Goal: Task Accomplishment & Management: Manage account settings

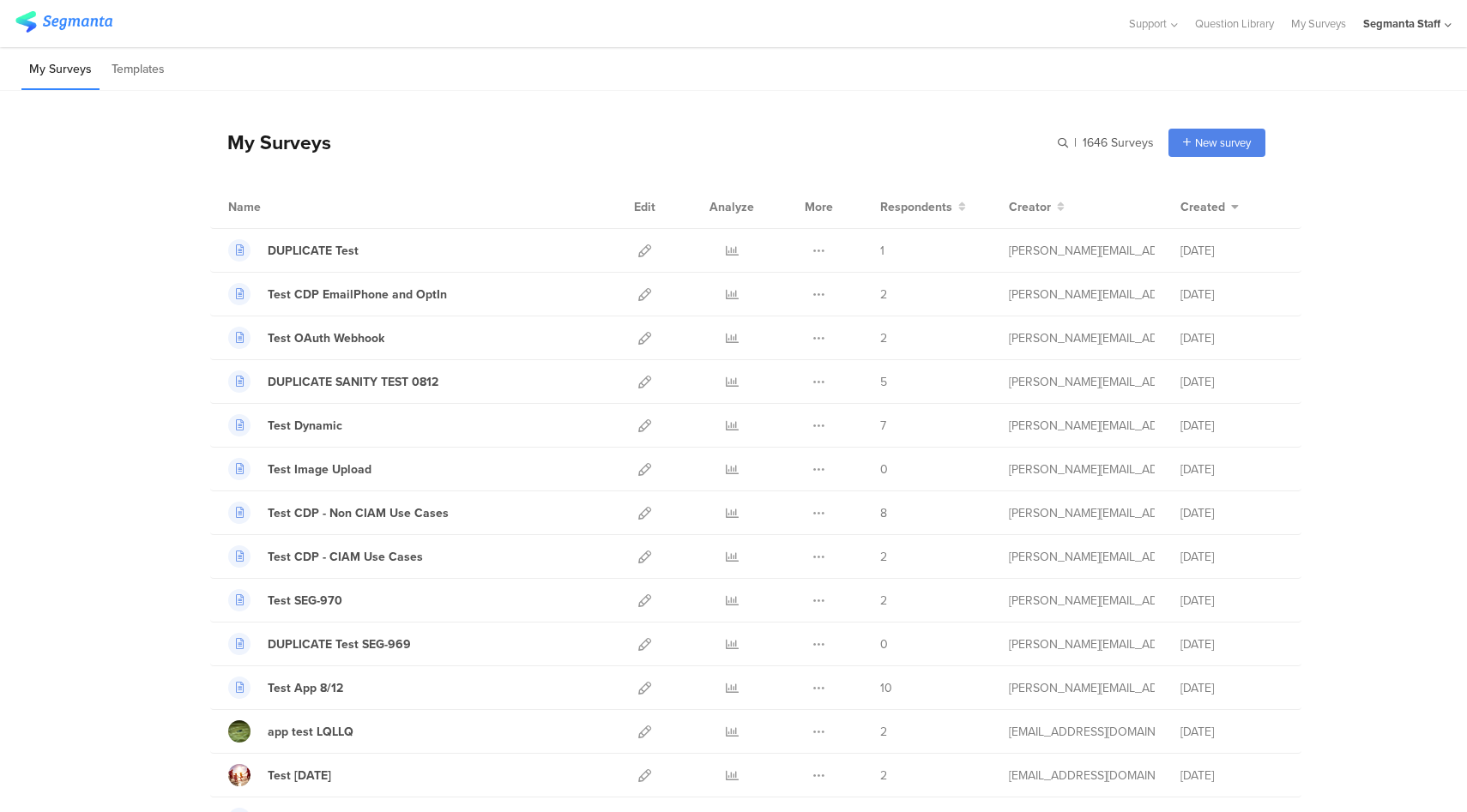
click at [1382, 18] on div "Segmanta Staff" at bounding box center [1402, 23] width 78 height 16
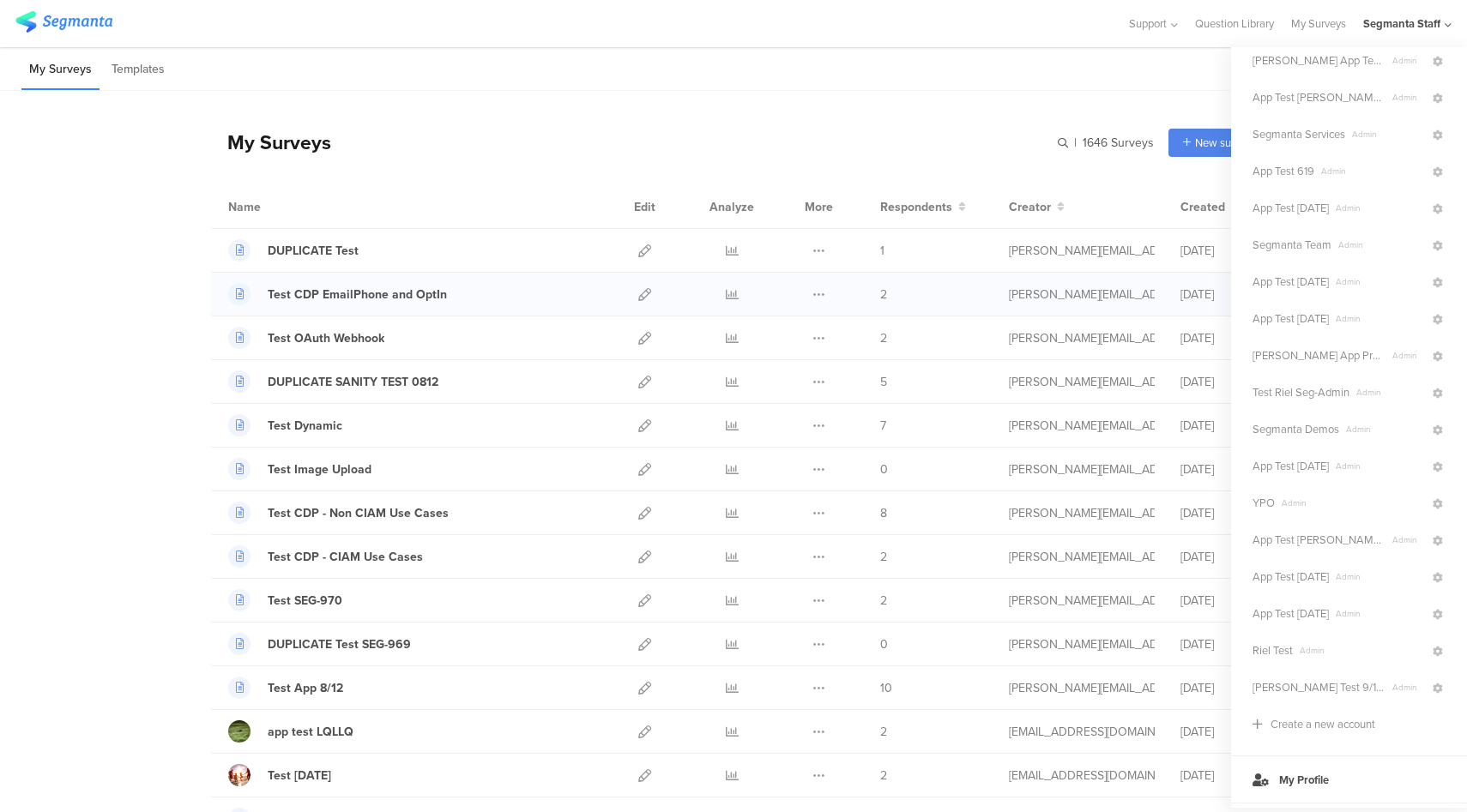
scroll to position [314, 0]
click at [1321, 391] on span "Segmanta Demos" at bounding box center [1296, 387] width 87 height 16
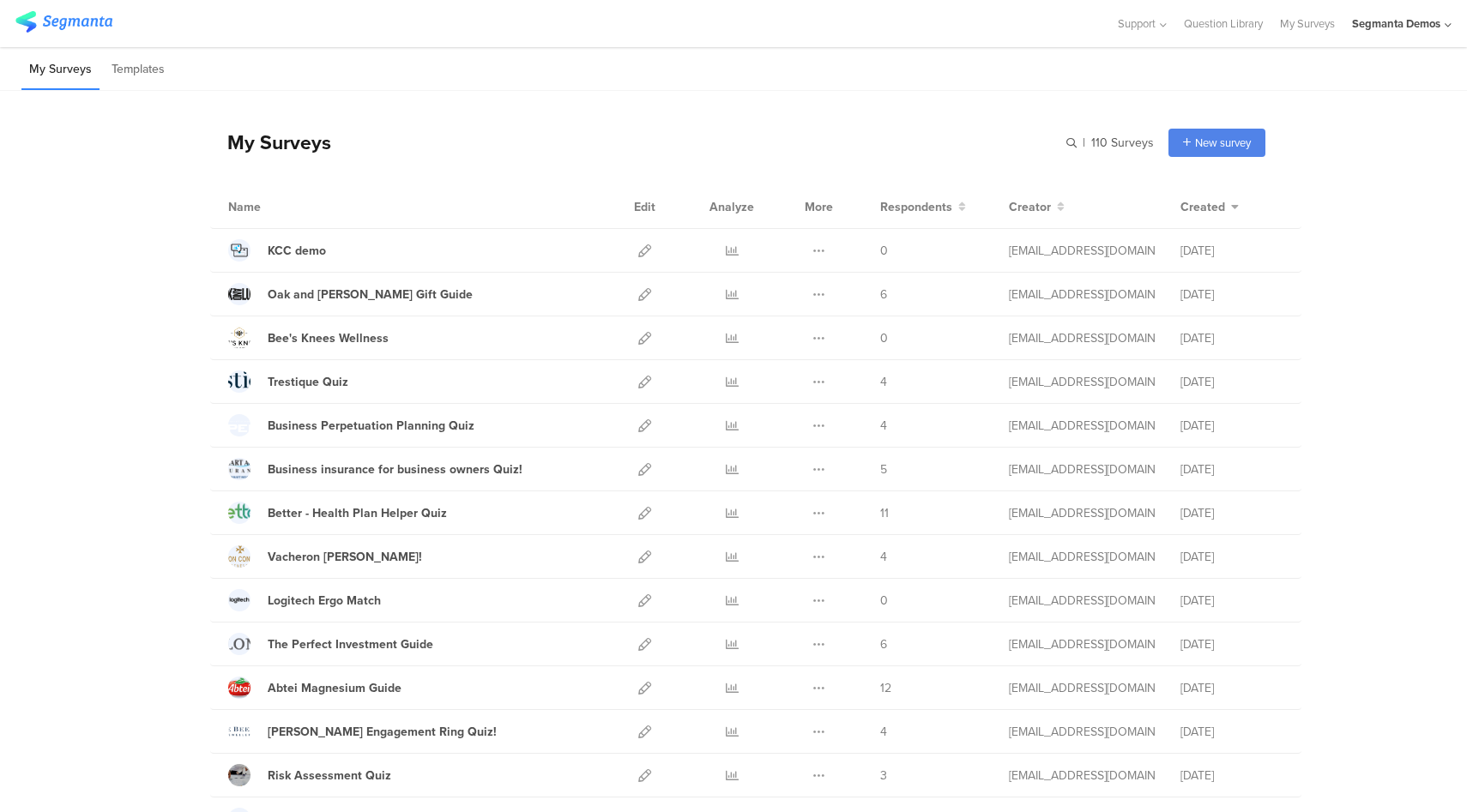
click at [1452, 25] on div "Support Help Center Live Chat Question Library My Surveys Segmanta Demos ACCOUN…" at bounding box center [733, 23] width 1467 height 47
click at [1416, 25] on div "Segmanta Demos" at bounding box center [1397, 23] width 88 height 16
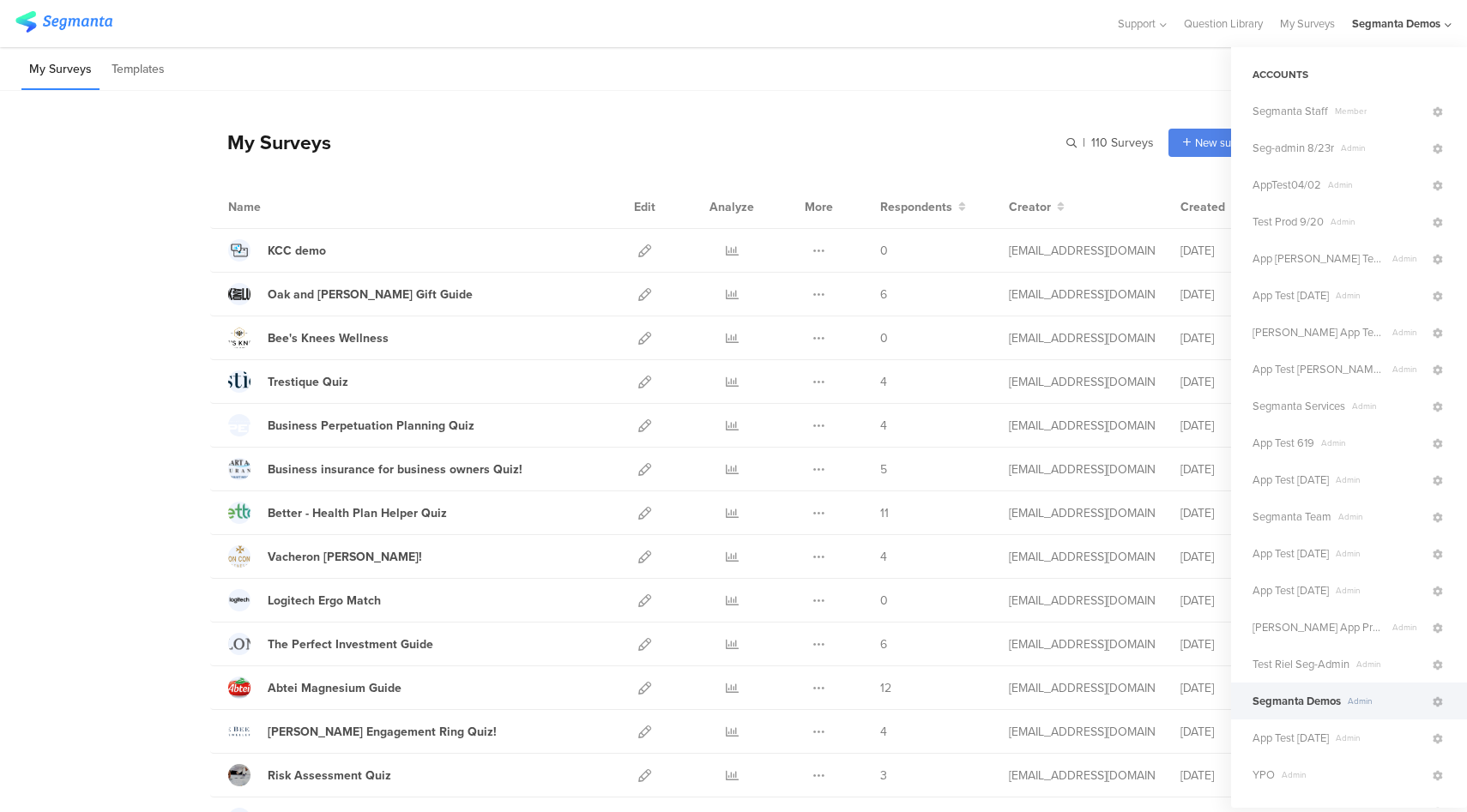
click at [987, 113] on div "My Surveys | 110 Surveys New survey Start from scratch Choose from templates" at bounding box center [738, 143] width 1055 height 69
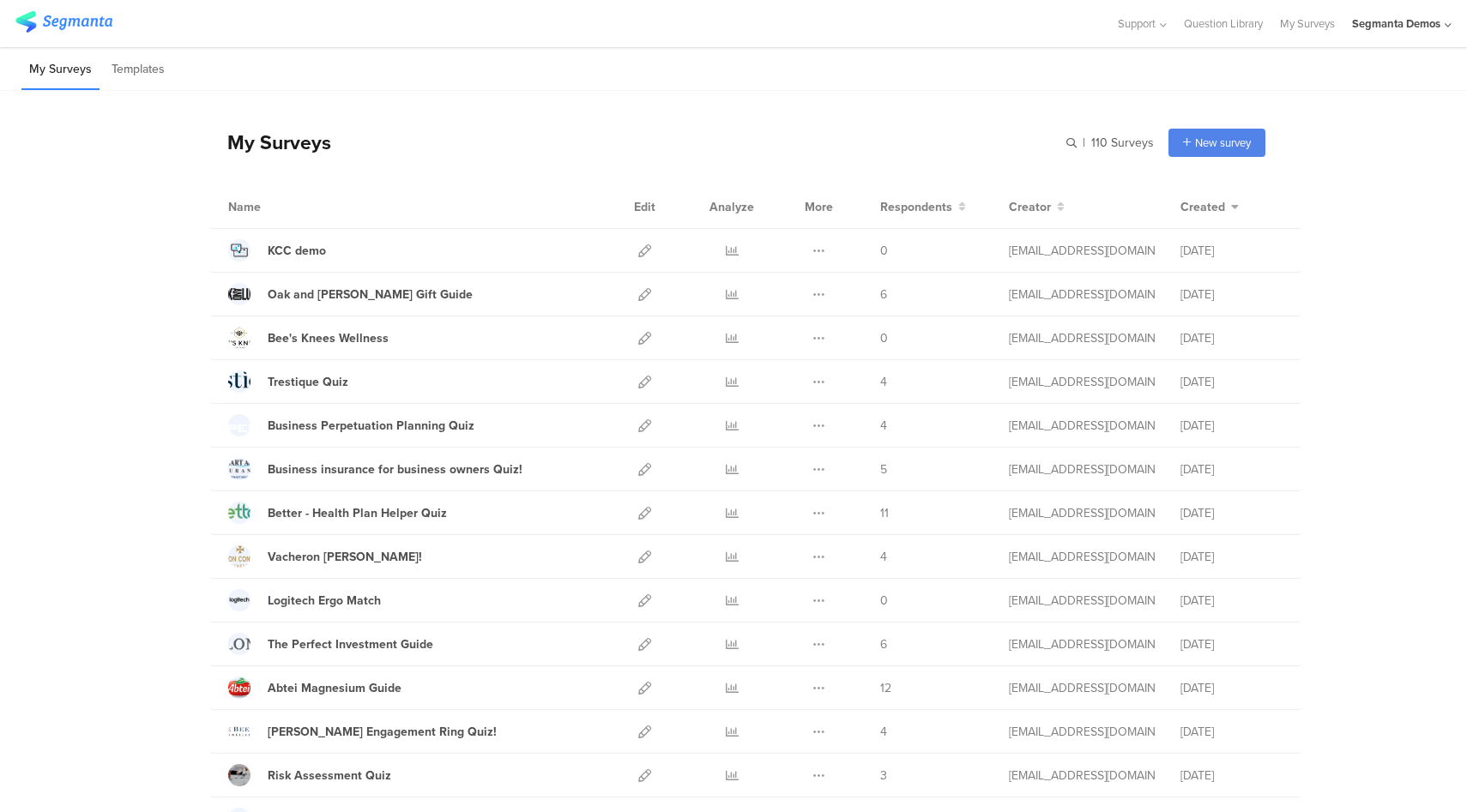
click at [1407, 28] on div "Segmanta Demos" at bounding box center [1397, 23] width 88 height 16
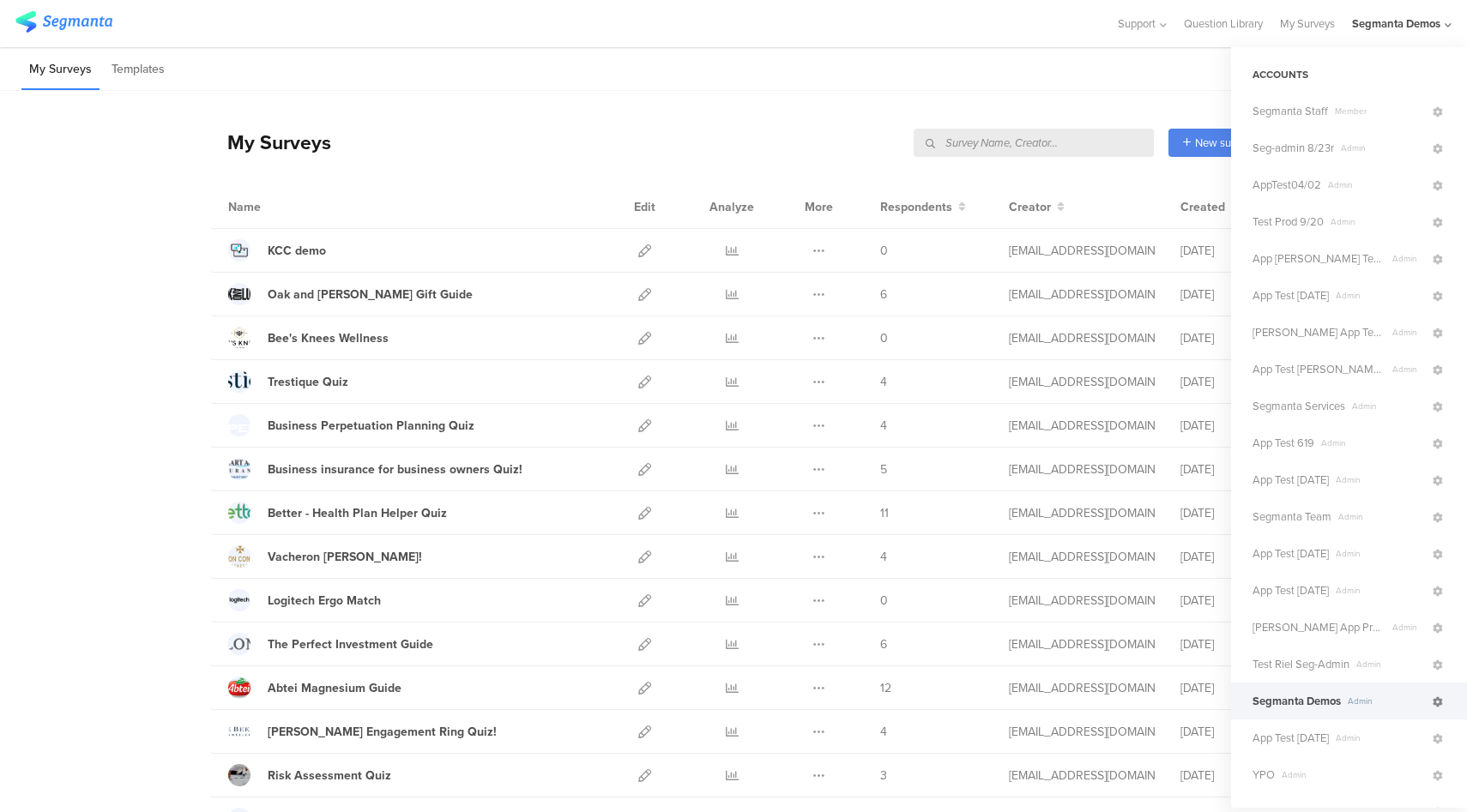
click at [1433, 706] on icon at bounding box center [1437, 702] width 10 height 10
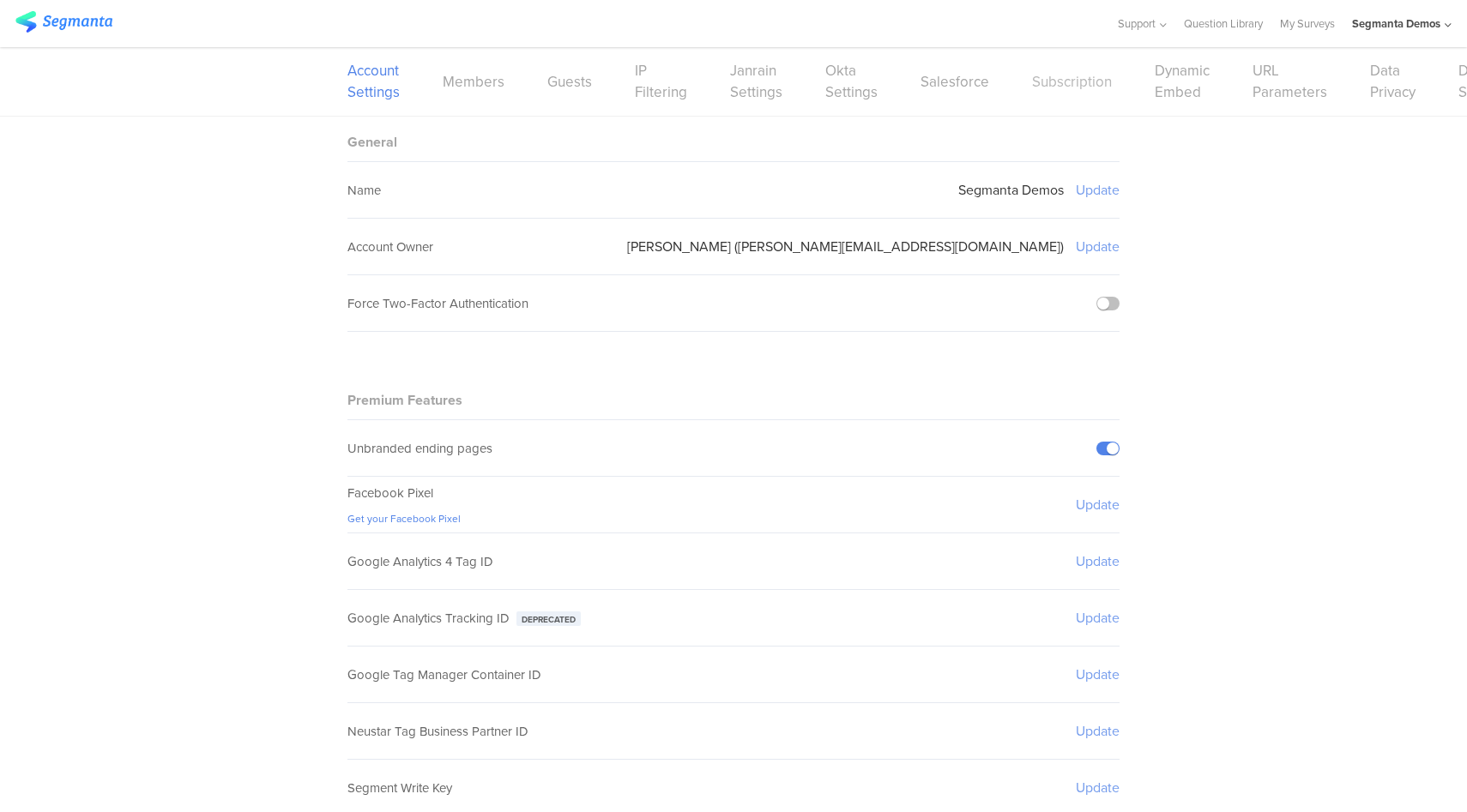
click at [1038, 84] on link "Subscription" at bounding box center [1072, 82] width 79 height 22
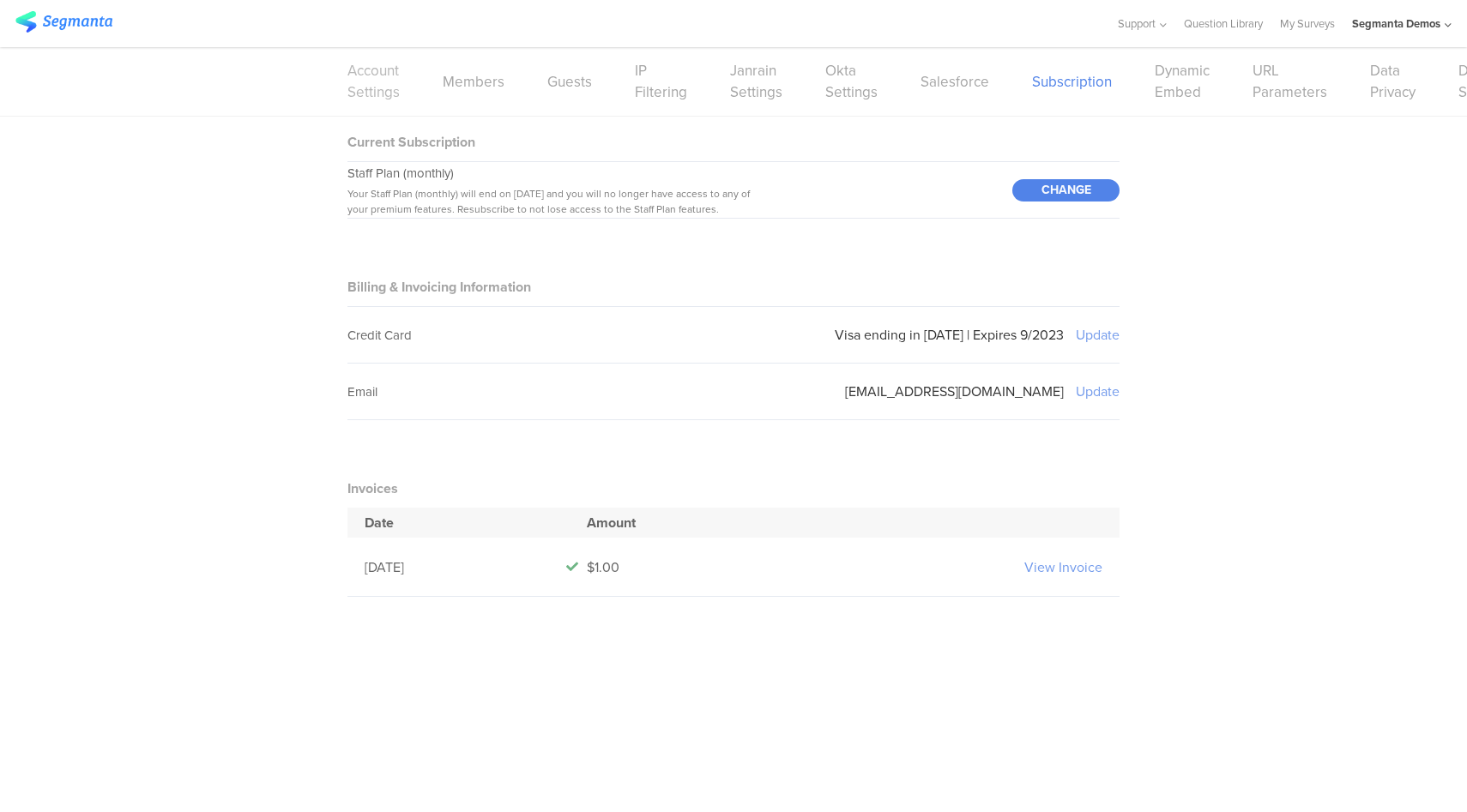
click at [357, 86] on link "Account Settings" at bounding box center [374, 82] width 52 height 43
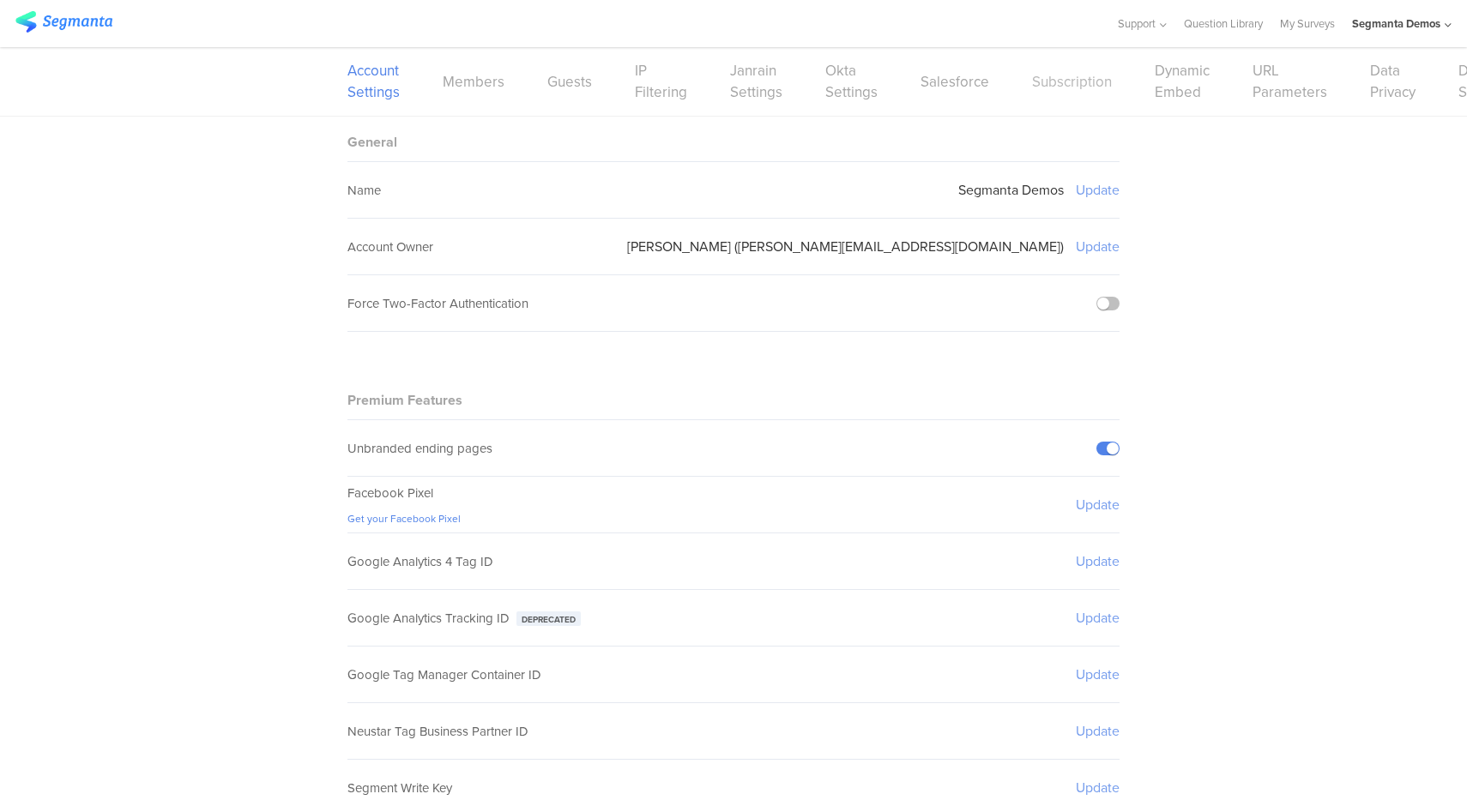
click at [1063, 89] on link "Subscription" at bounding box center [1072, 82] width 79 height 22
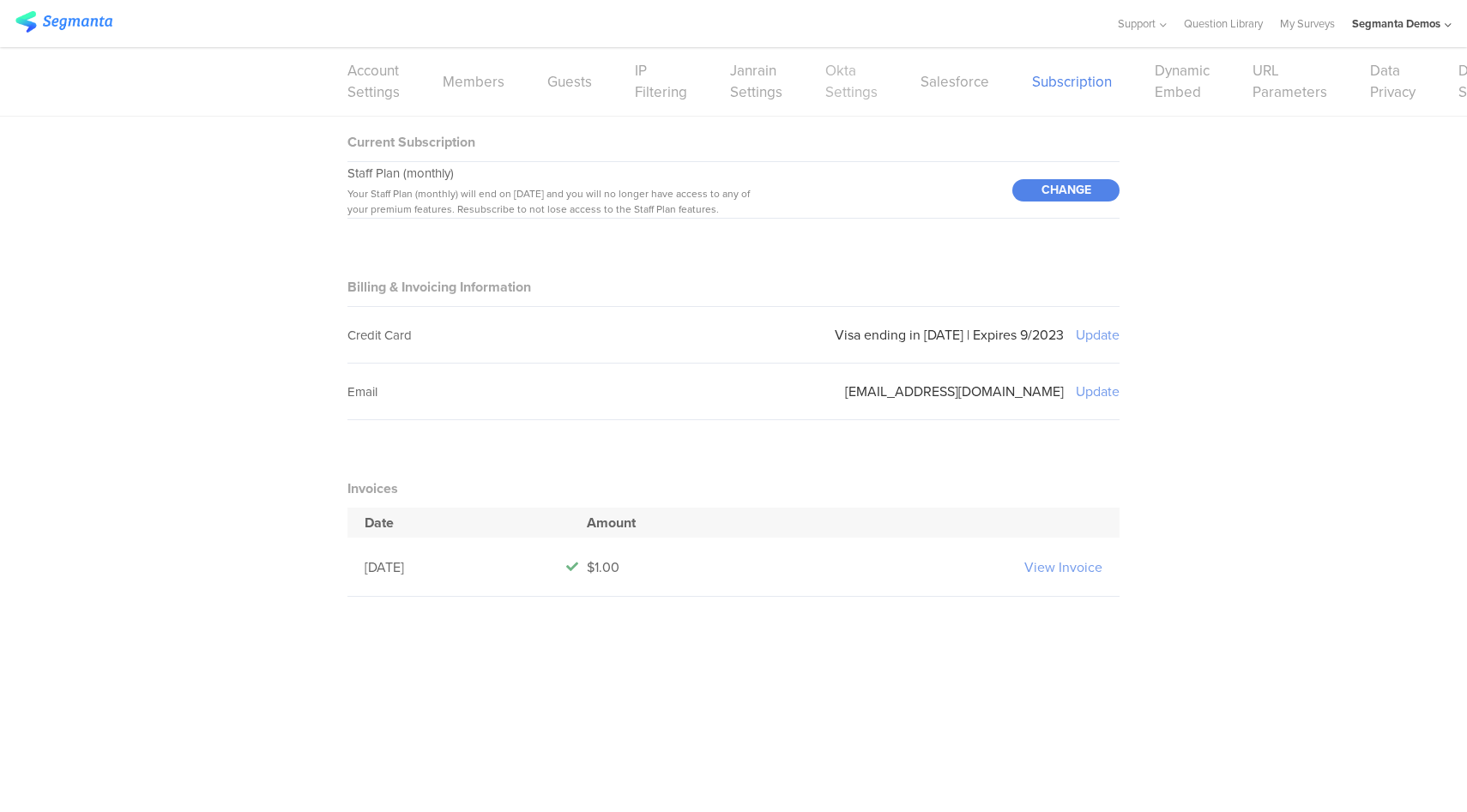
click at [853, 96] on link "Okta Settings" at bounding box center [851, 82] width 52 height 43
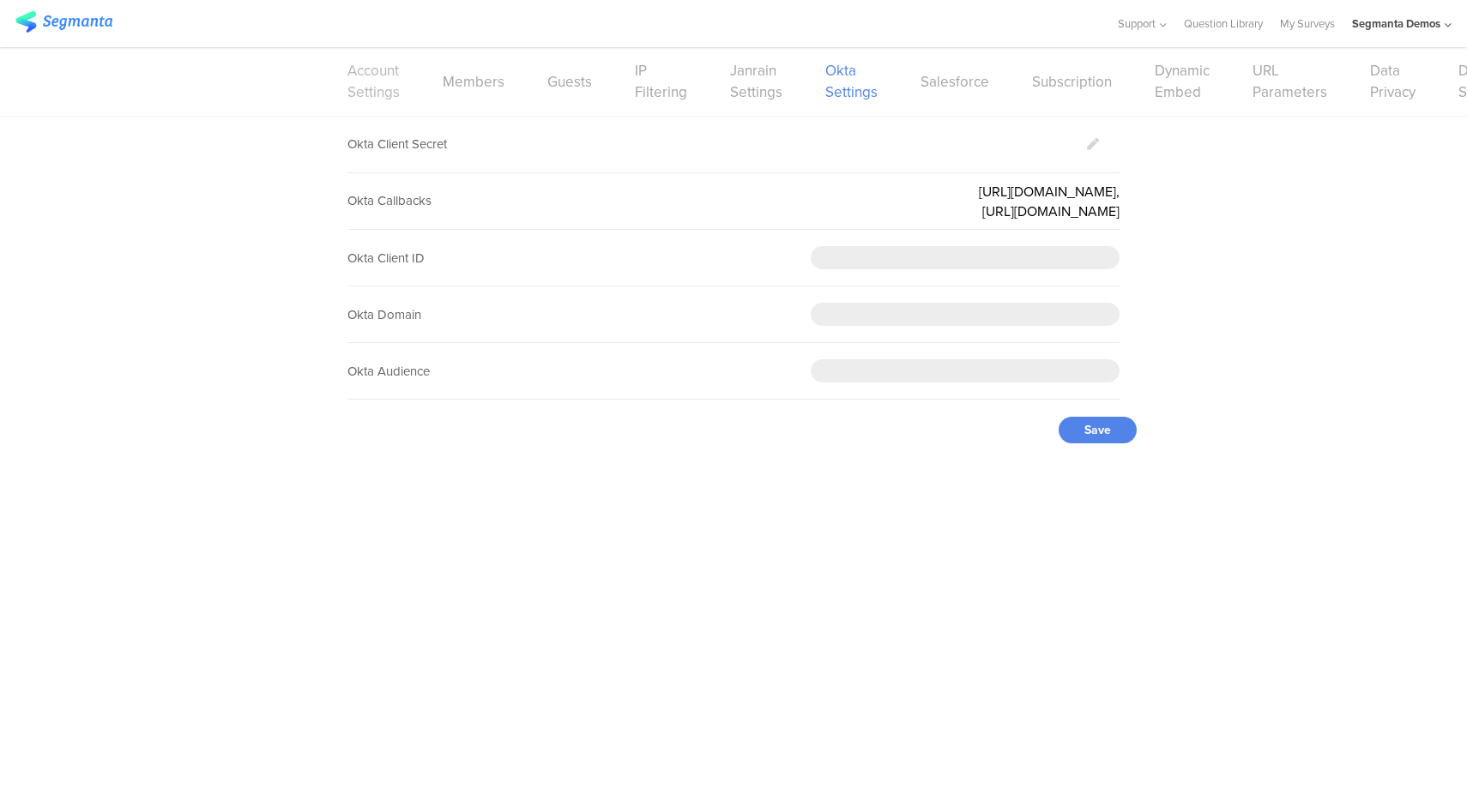
click at [376, 91] on link "Account Settings" at bounding box center [374, 82] width 52 height 43
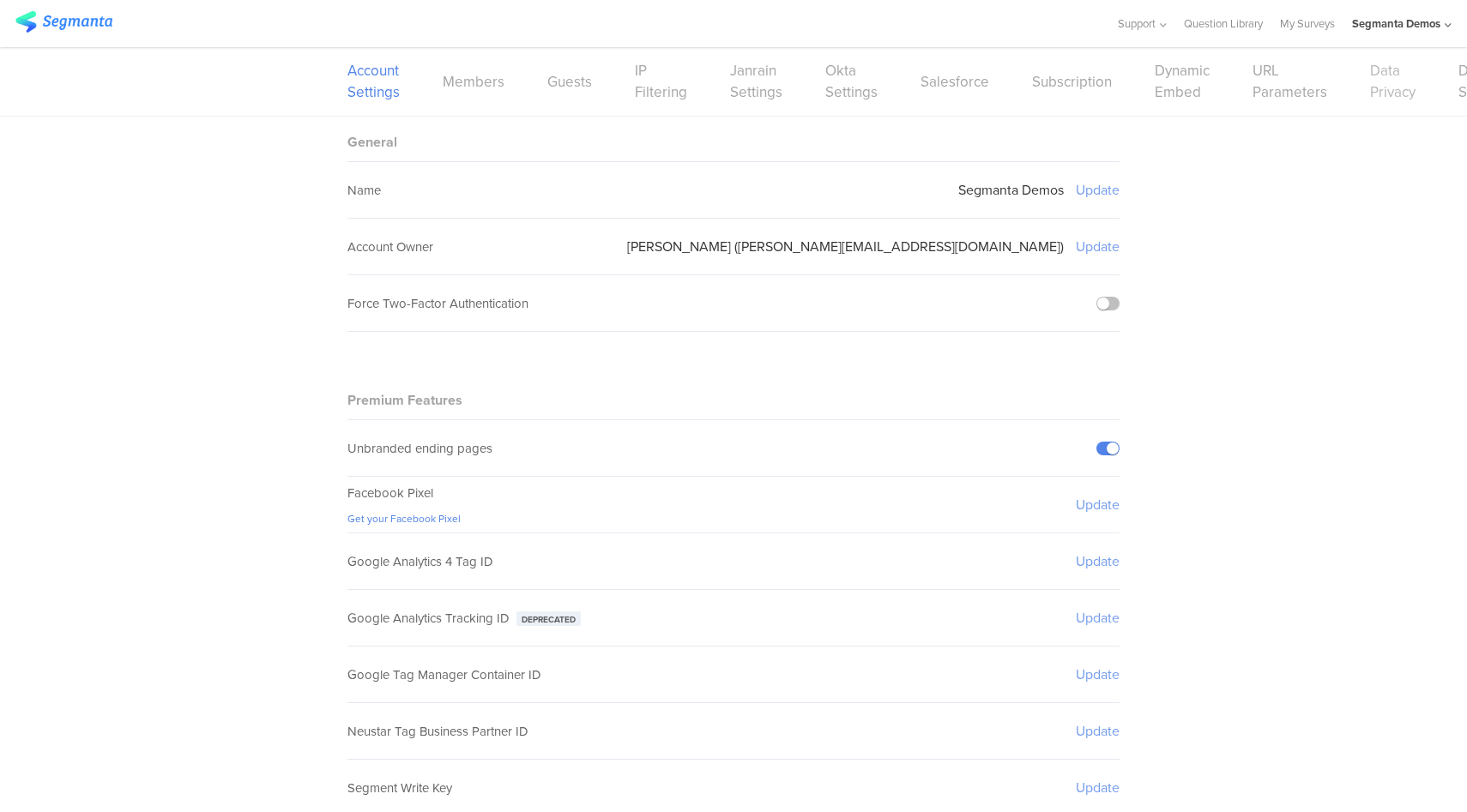
click at [1389, 95] on link "Data Privacy" at bounding box center [1393, 82] width 45 height 43
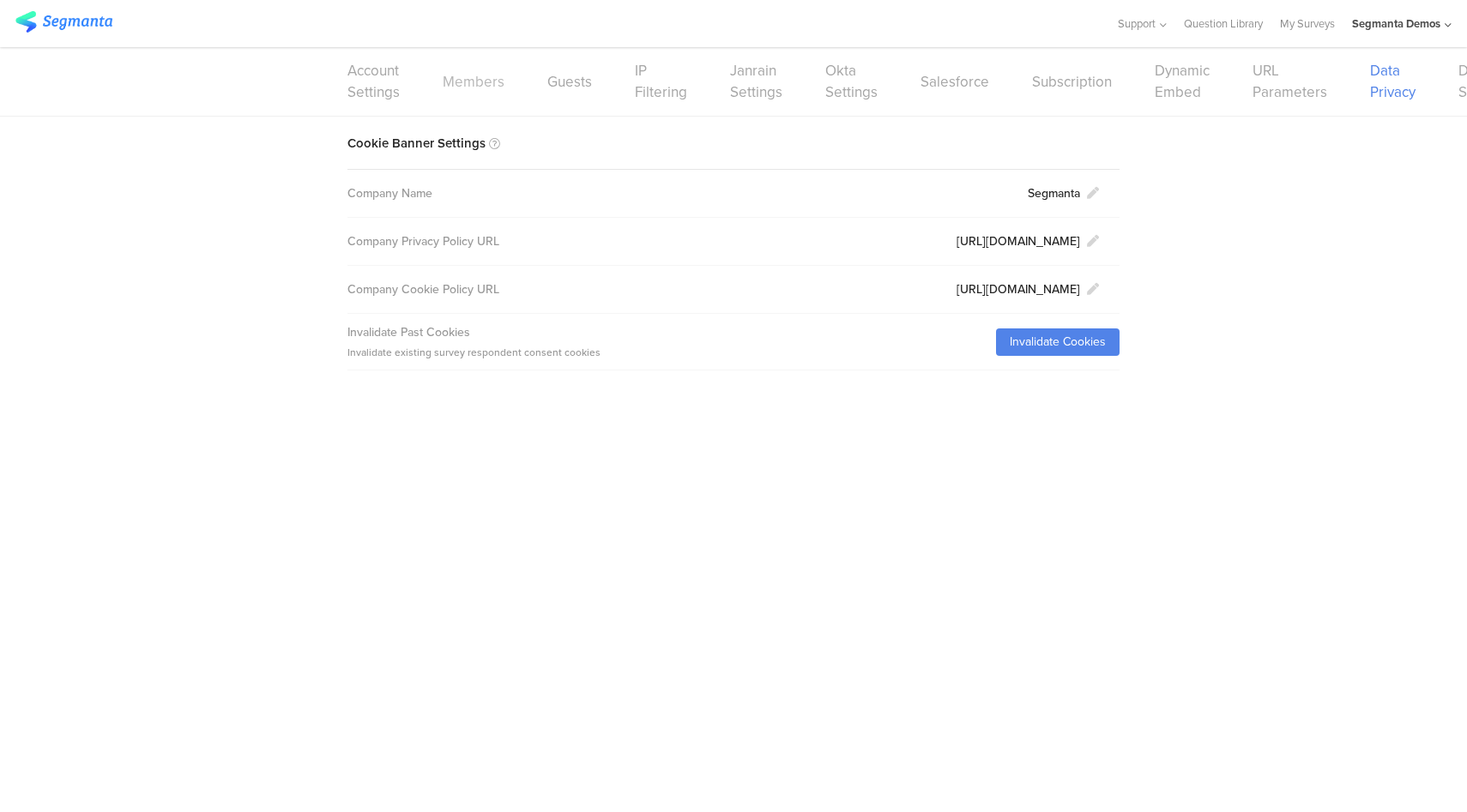
click at [466, 86] on link "Members" at bounding box center [473, 82] width 61 height 22
